Goal: Transaction & Acquisition: Purchase product/service

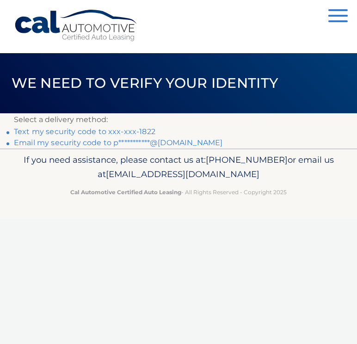
click at [114, 130] on link "Text my security code to xxx-xxx-1822" at bounding box center [84, 131] width 141 height 9
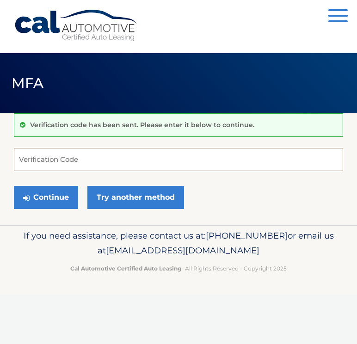
click at [51, 164] on input "Verification Code" at bounding box center [178, 159] width 329 height 23
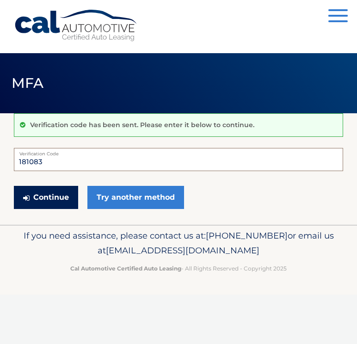
type input "181083"
click at [54, 190] on button "Continue" at bounding box center [46, 197] width 64 height 23
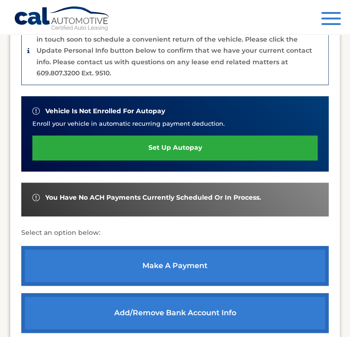
scroll to position [277, 0]
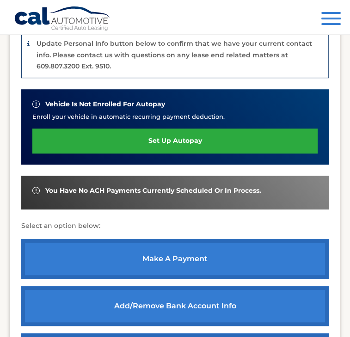
click at [72, 239] on link "make a payment" at bounding box center [174, 259] width 307 height 40
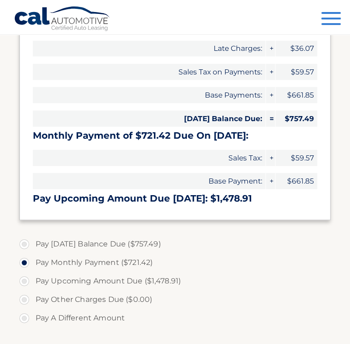
scroll to position [185, 0]
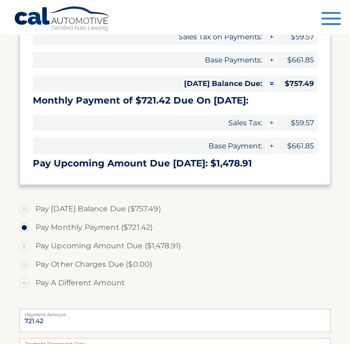
click at [22, 218] on label "Pay [DATE] Balance Due ($757.49)" at bounding box center [174, 208] width 311 height 18
click at [23, 214] on input "Pay [DATE] Balance Due ($757.49)" at bounding box center [27, 206] width 9 height 15
radio input "true"
type input "757.49"
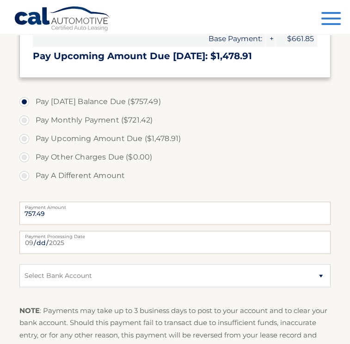
scroll to position [323, 0]
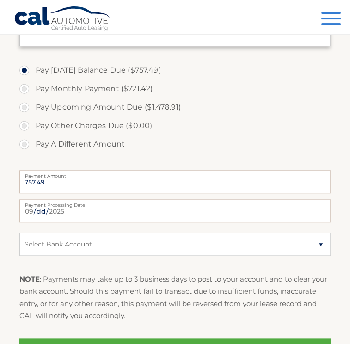
click at [125, 206] on label "Payment Processing Date" at bounding box center [174, 202] width 311 height 7
click at [125, 222] on input "2025-09-11" at bounding box center [174, 210] width 311 height 23
type input "2025-09-12"
click at [324, 255] on select "Select Bank Account Checking SANTANDER *****6510 Checking TD BANK, NA *****0773" at bounding box center [174, 243] width 311 height 23
select select "M2ZhOWFhNGQtMWQzMy00NjRmLTg4YTQtNmE1NDMwMjM0ZTZl"
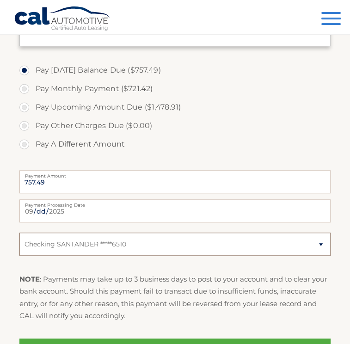
click at [19, 253] on select "Select Bank Account Checking SANTANDER *****6510 Checking TD BANK, NA *****0773" at bounding box center [174, 243] width 311 height 23
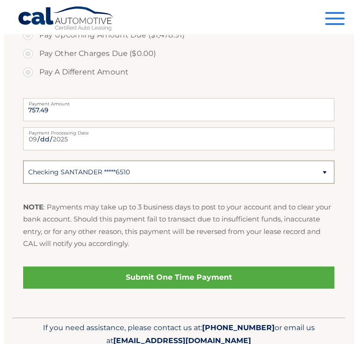
scroll to position [447, 0]
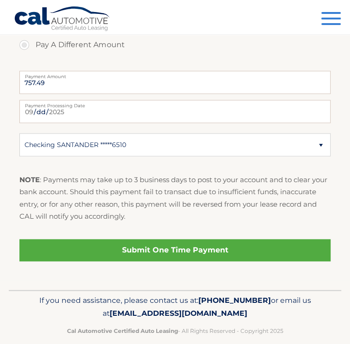
click at [78, 248] on link "Submit One Time Payment" at bounding box center [174, 250] width 311 height 22
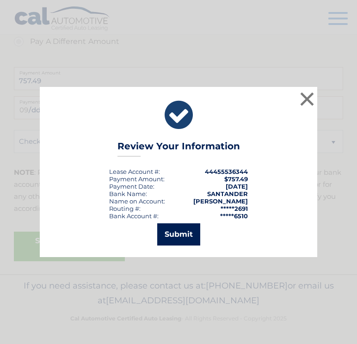
click at [172, 236] on button "Submit" at bounding box center [178, 234] width 43 height 22
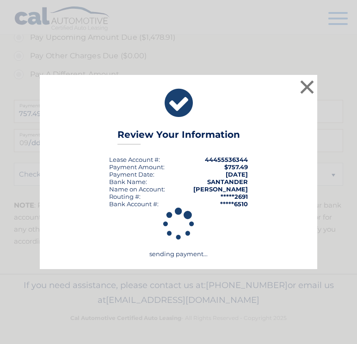
scroll to position [414, 0]
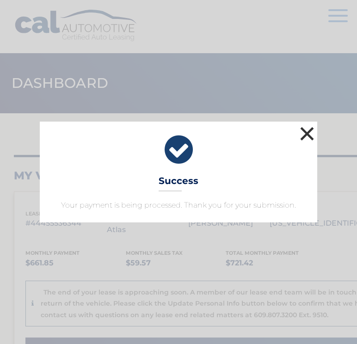
click at [308, 138] on button "×" at bounding box center [306, 133] width 18 height 18
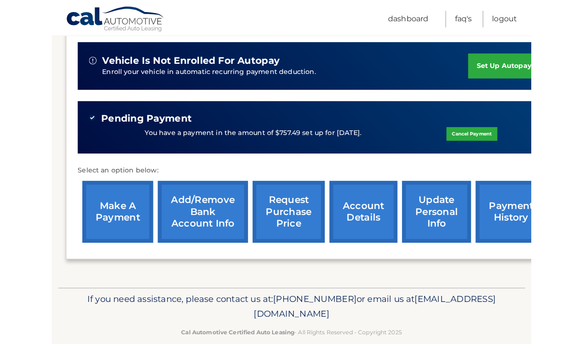
scroll to position [289, 0]
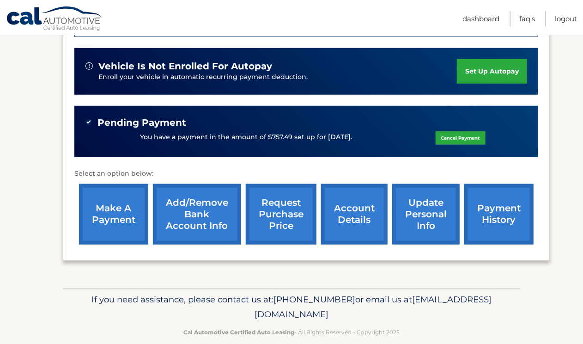
click at [347, 201] on link "account details" at bounding box center [354, 214] width 66 height 60
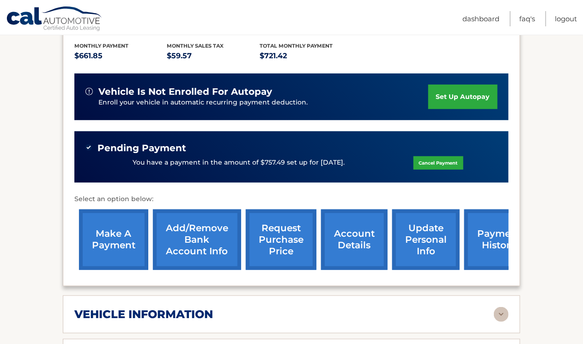
scroll to position [231, 0]
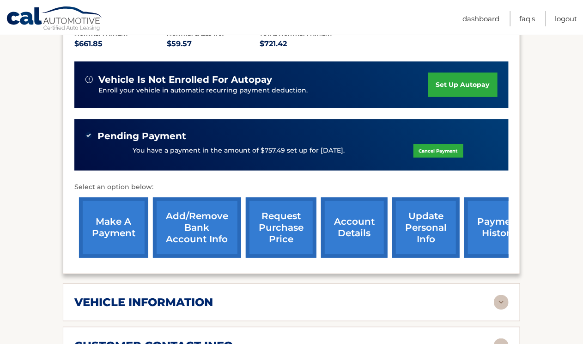
click at [284, 219] on link "request purchase price" at bounding box center [281, 227] width 71 height 60
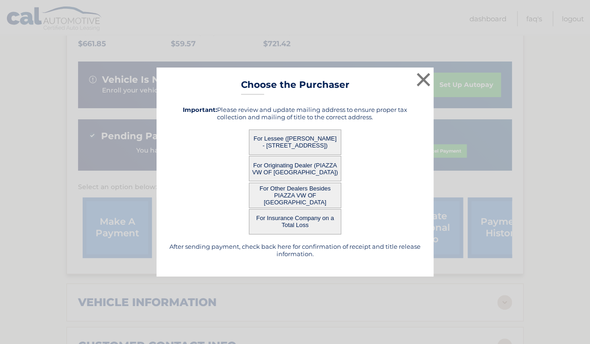
click at [294, 143] on button "For Lessee ([PERSON_NAME] - [STREET_ADDRESS])" at bounding box center [295, 141] width 92 height 25
click at [296, 137] on button "For Lessee ([PERSON_NAME] - [STREET_ADDRESS])" at bounding box center [295, 141] width 92 height 25
click at [426, 83] on button "×" at bounding box center [423, 79] width 18 height 18
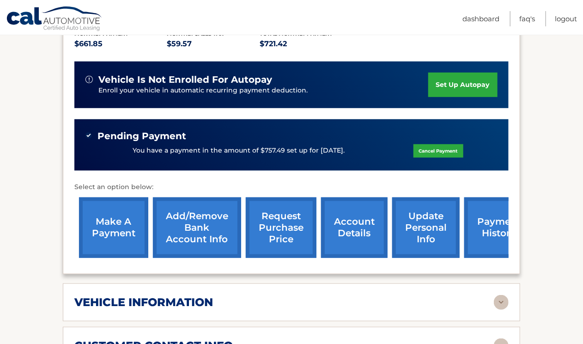
click at [343, 214] on link "account details" at bounding box center [354, 227] width 66 height 60
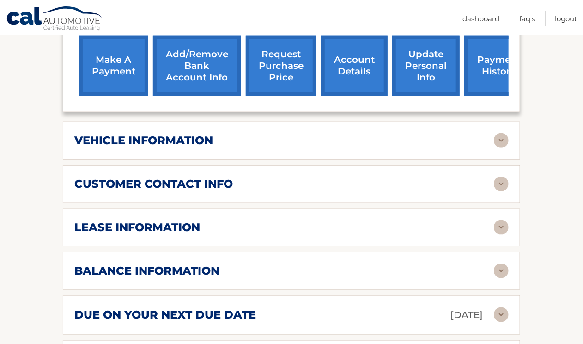
scroll to position [416, 0]
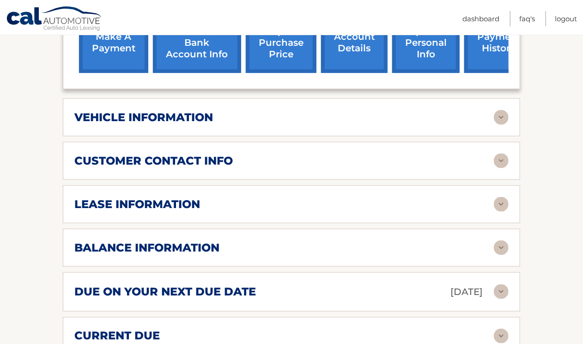
click at [499, 240] on img at bounding box center [501, 247] width 15 height 15
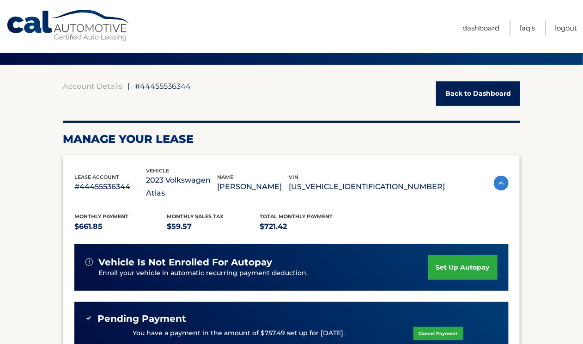
scroll to position [0, 0]
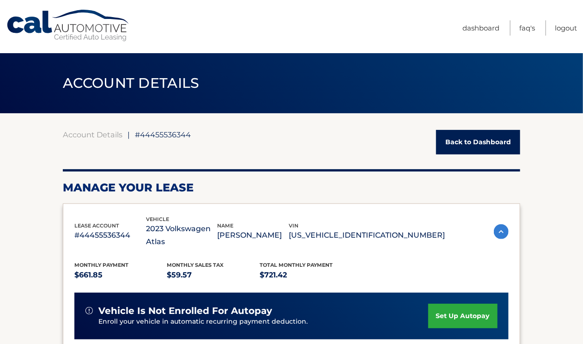
click at [441, 137] on link "Back to Dashboard" at bounding box center [478, 142] width 84 height 24
